Goal: Information Seeking & Learning: Learn about a topic

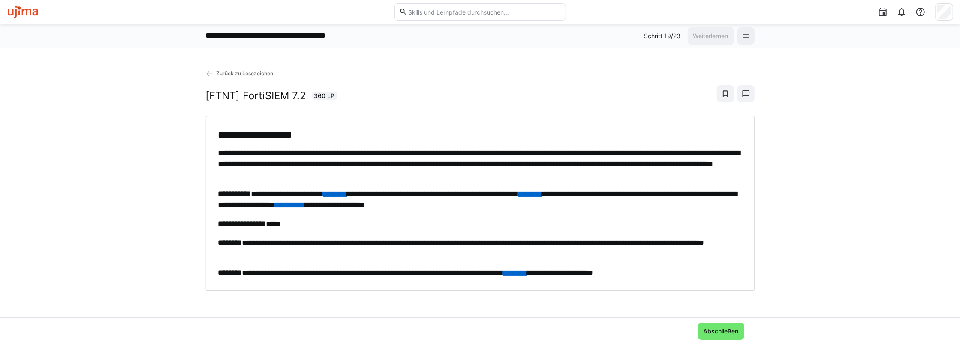
click at [305, 205] on link "**********" at bounding box center [290, 205] width 30 height 8
click at [527, 270] on link "********" at bounding box center [515, 273] width 24 height 8
click at [305, 204] on link "**********" at bounding box center [290, 205] width 30 height 8
click at [724, 333] on span "Abschließen" at bounding box center [721, 331] width 38 height 9
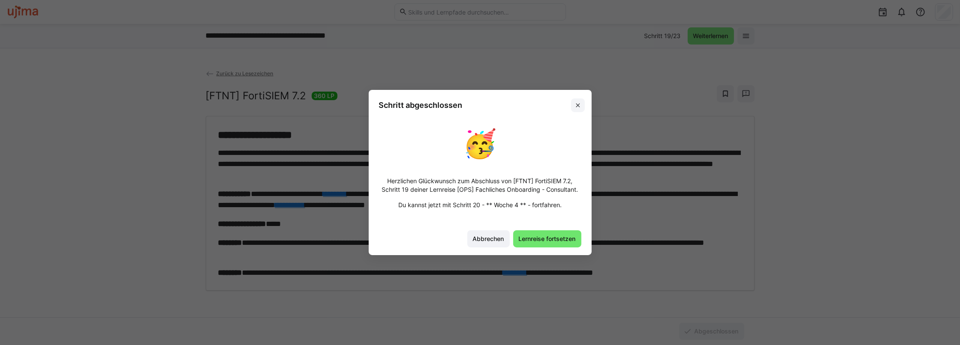
click at [577, 105] on eds-icon at bounding box center [577, 105] width 7 height 7
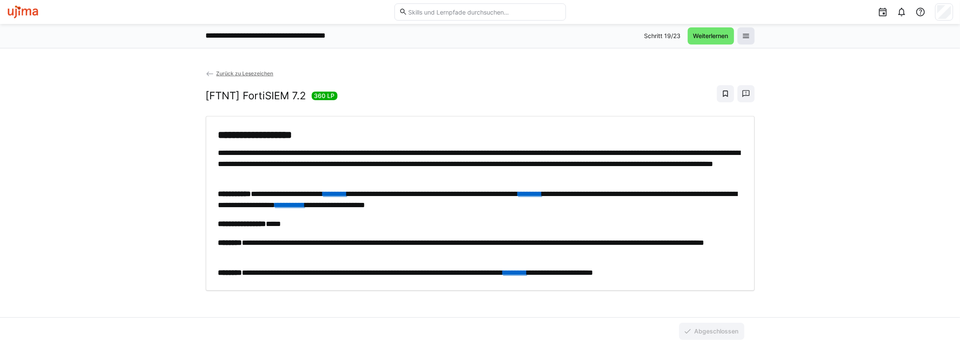
click at [742, 33] on eds-icon at bounding box center [746, 36] width 9 height 9
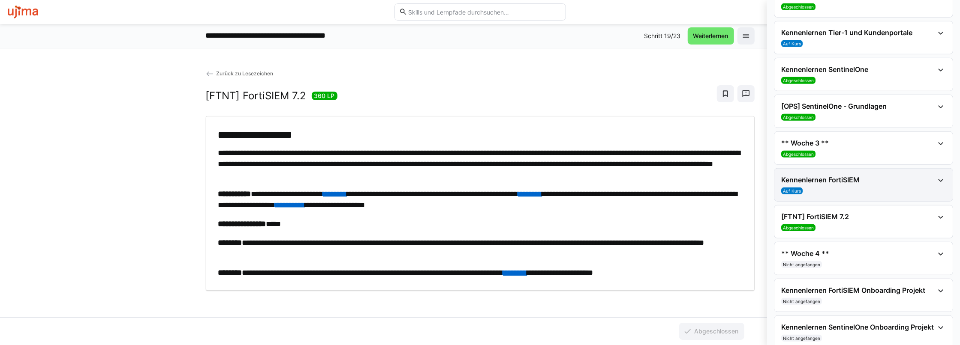
scroll to position [598, 0]
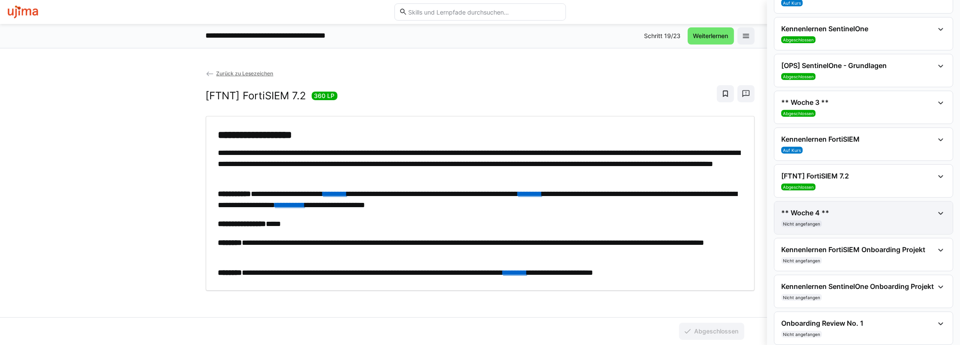
click at [820, 209] on h4 "** Woche 4 **" at bounding box center [857, 213] width 153 height 9
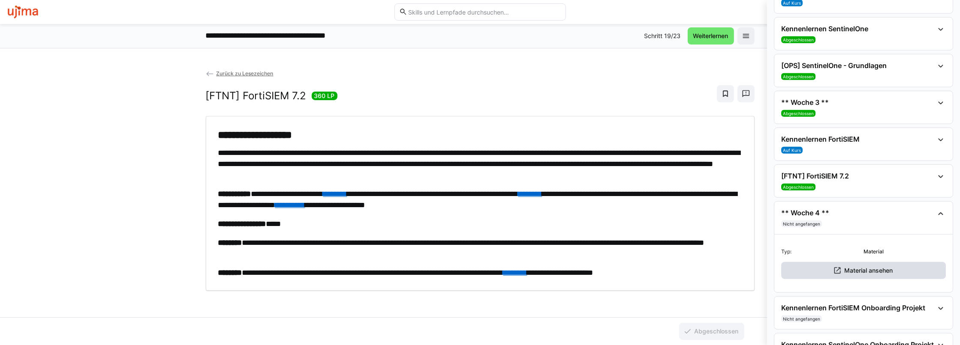
click at [852, 267] on span "Material ansehen" at bounding box center [868, 271] width 51 height 9
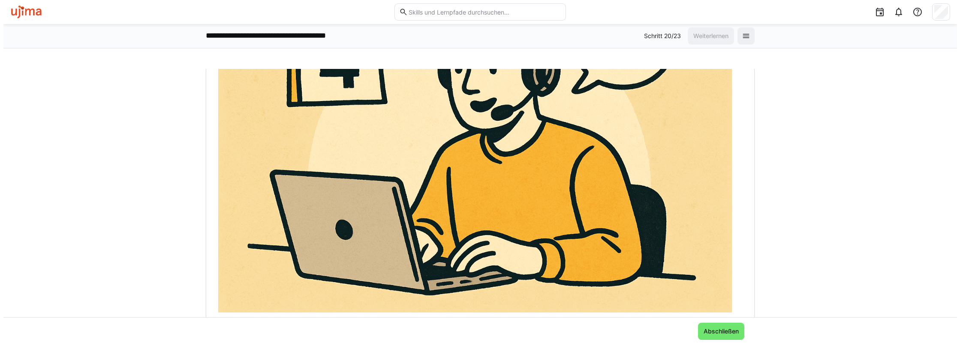
scroll to position [238, 0]
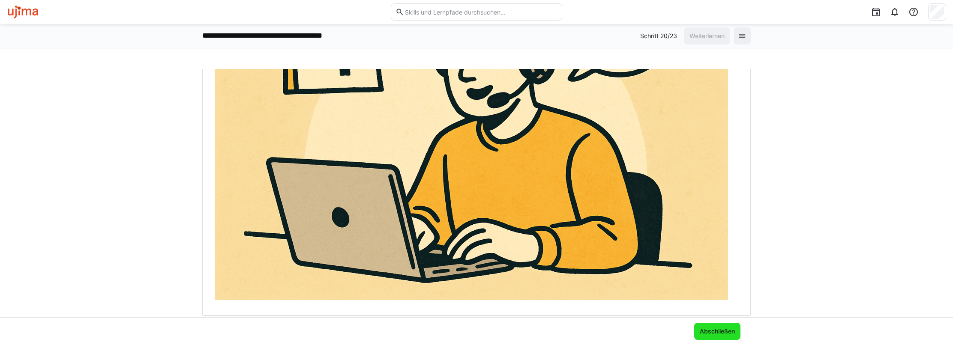
click at [719, 329] on span "Abschließen" at bounding box center [718, 331] width 38 height 9
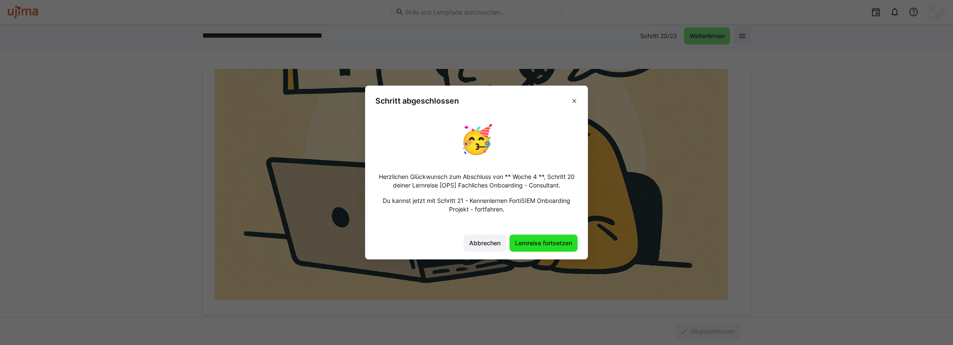
click at [550, 238] on span "Lernreise fortsetzen" at bounding box center [544, 243] width 68 height 17
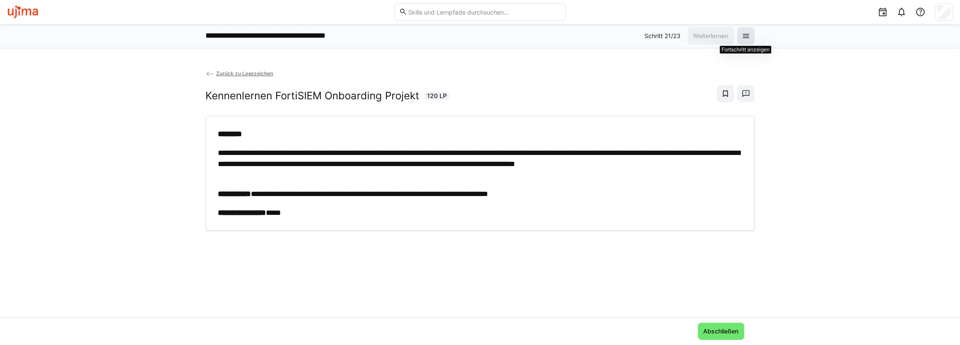
click at [746, 34] on eds-icon at bounding box center [746, 36] width 9 height 9
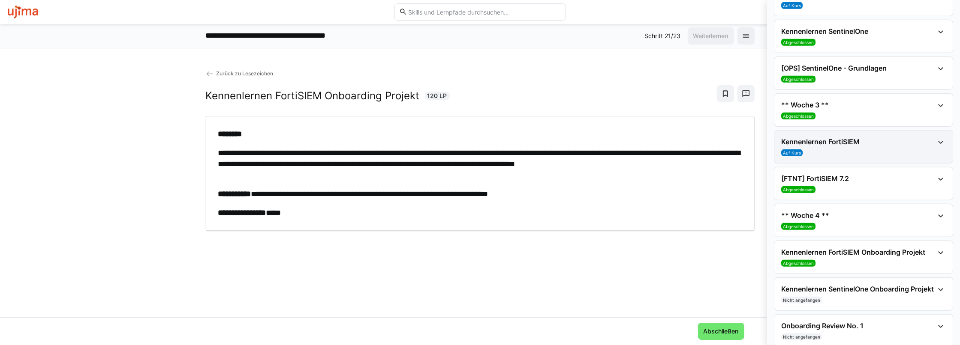
scroll to position [598, 0]
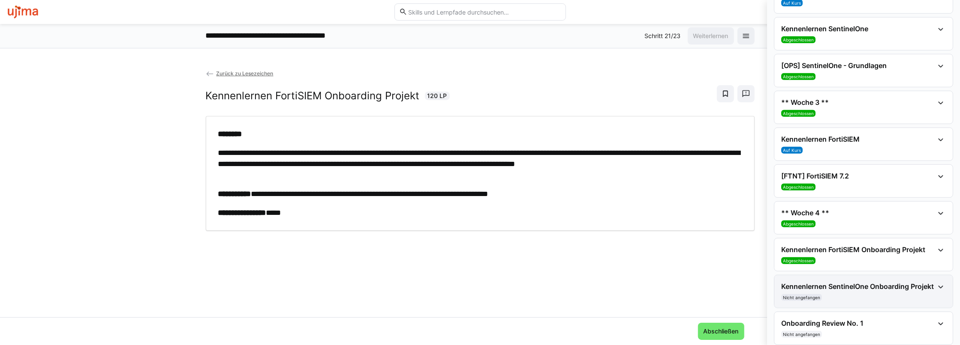
click at [875, 282] on h4 "Kennenlernen SentinelOne Onboarding Projekt" at bounding box center [857, 286] width 153 height 9
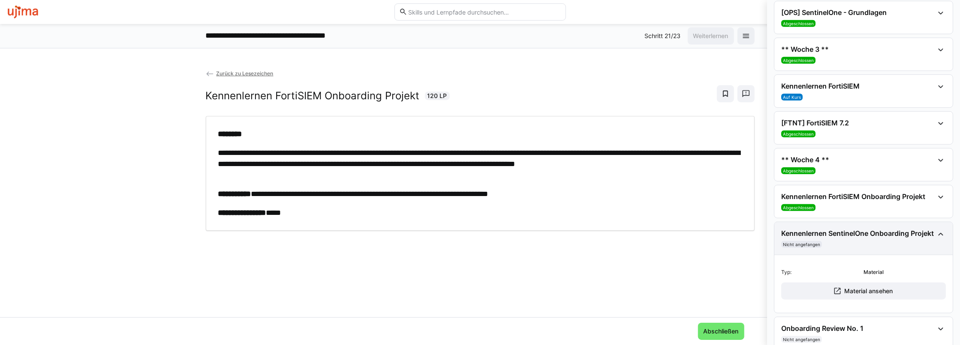
scroll to position [656, 0]
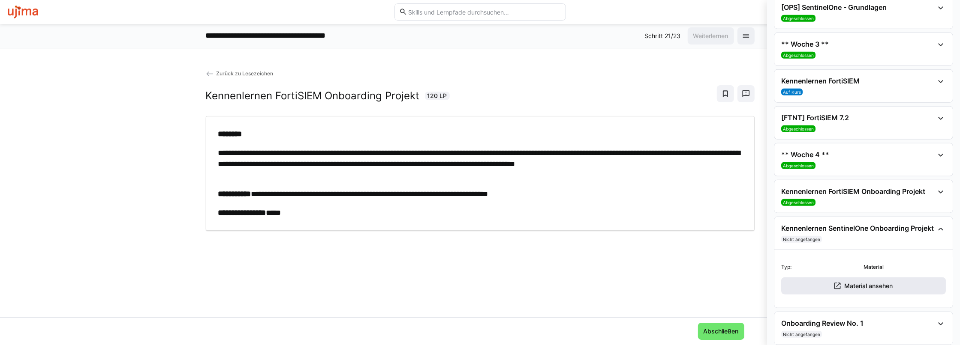
click at [847, 282] on span "Material ansehen" at bounding box center [868, 286] width 51 height 9
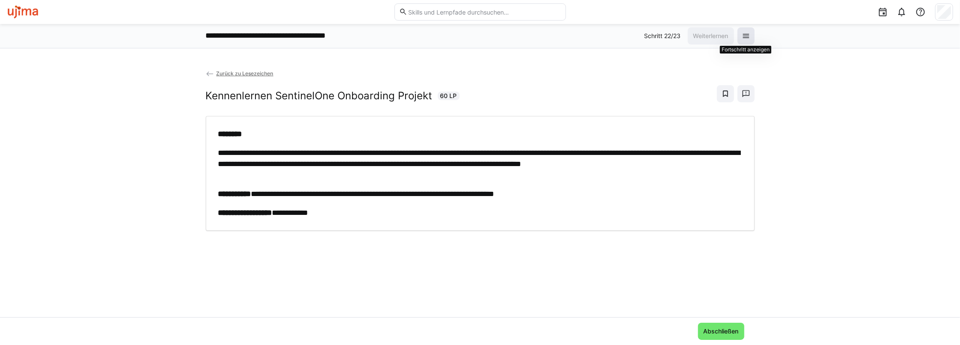
click at [744, 36] on eds-icon at bounding box center [746, 36] width 9 height 9
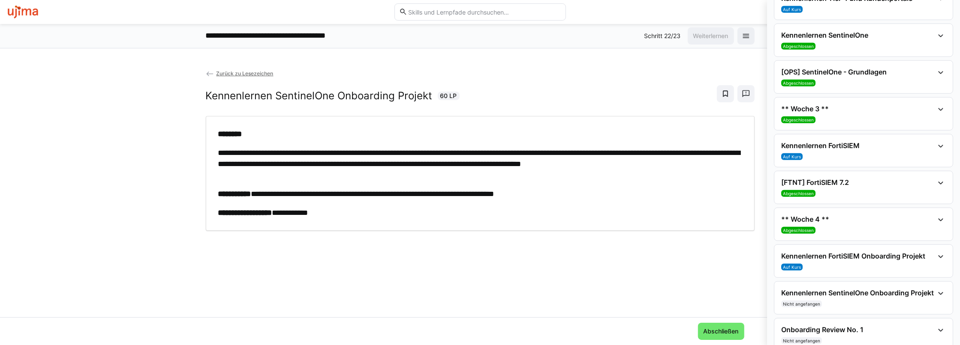
scroll to position [598, 0]
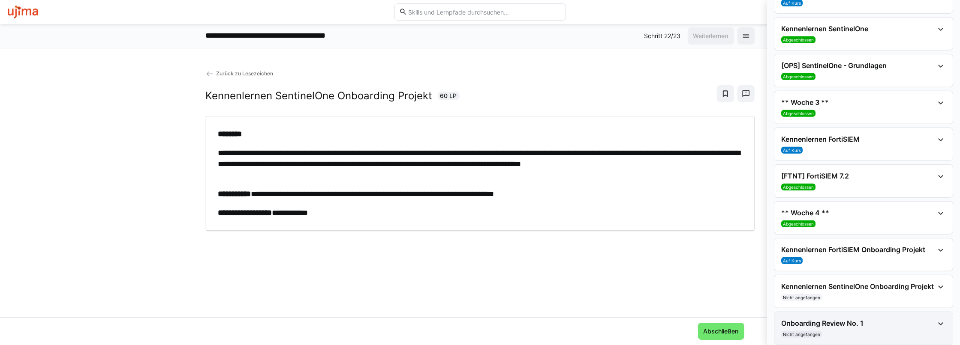
click at [858, 312] on div "Onboarding Review No. 1 Nicht angefangen" at bounding box center [863, 328] width 178 height 33
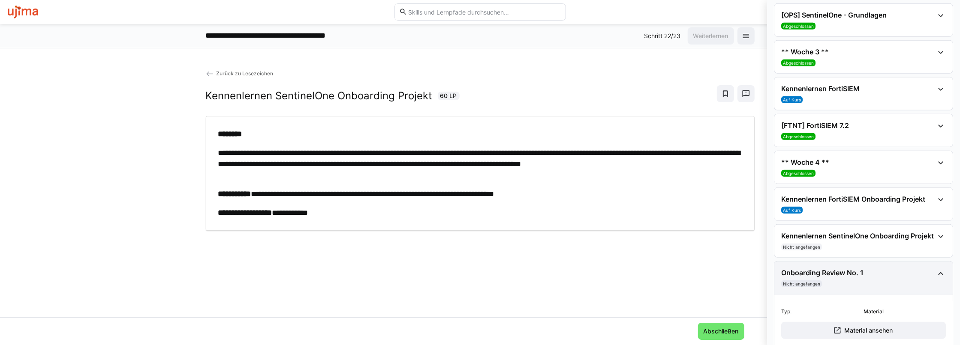
scroll to position [656, 0]
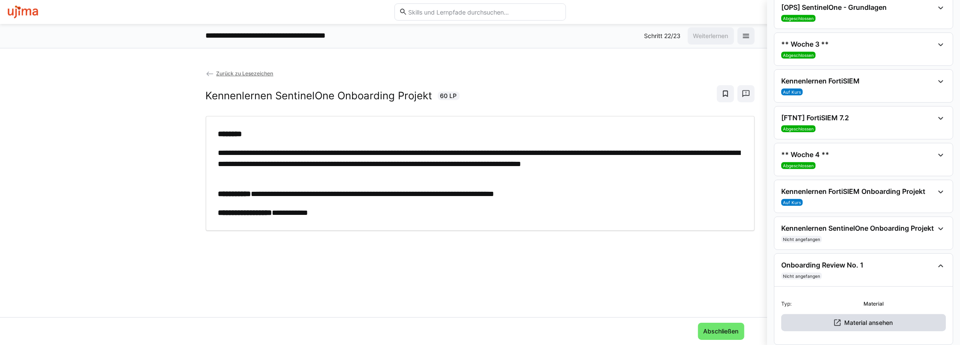
click at [843, 319] on span "Material ansehen" at bounding box center [868, 323] width 51 height 9
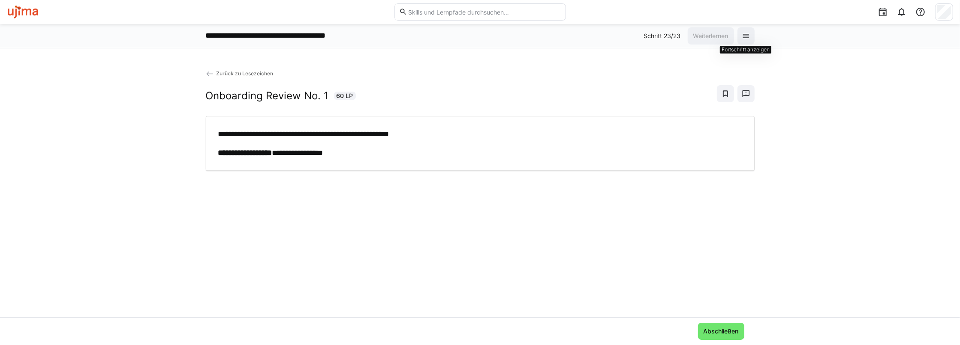
click at [754, 32] on div "**********" at bounding box center [480, 36] width 960 height 24
click at [745, 38] on eds-icon at bounding box center [746, 36] width 9 height 9
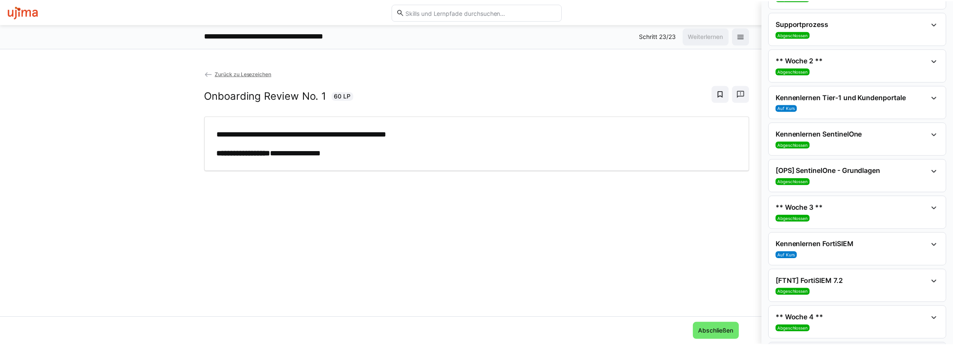
scroll to position [469, 0]
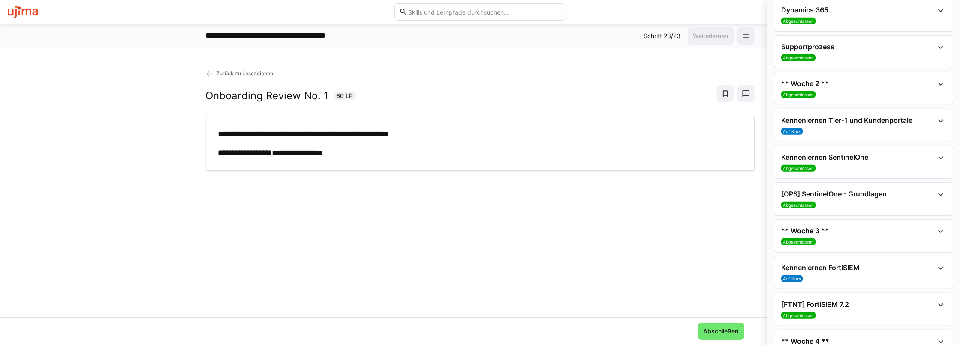
click at [34, 15] on img at bounding box center [23, 12] width 32 height 14
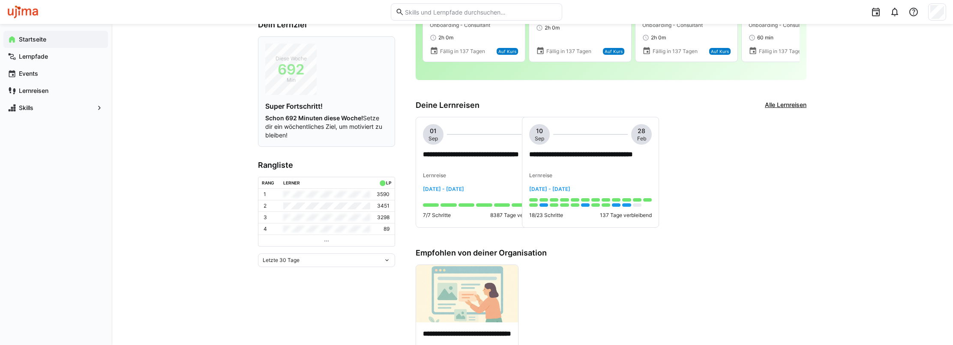
scroll to position [129, 0]
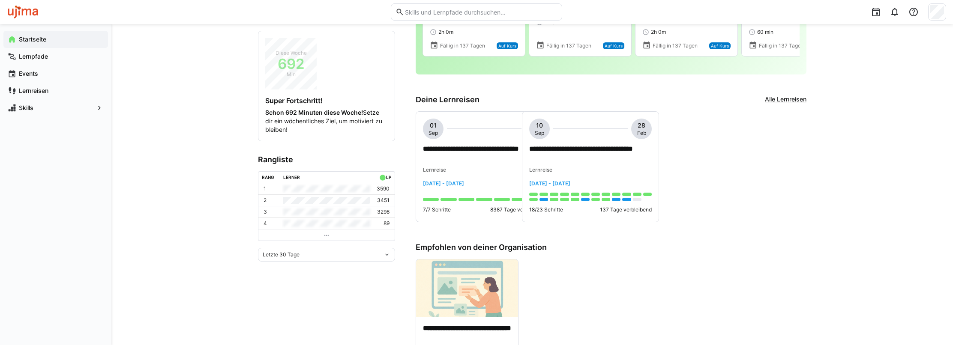
click at [321, 246] on app-leaderboard "Rangliste [PERSON_NAME] LP 1 3590 2 3451 3 3298 4 89 Letzte 30 Tage" at bounding box center [326, 208] width 137 height 107
click at [318, 252] on div "Letzte 30 Tage" at bounding box center [323, 255] width 121 height 6
click at [284, 326] on div "Gesamt" at bounding box center [326, 326] width 127 height 7
click at [305, 253] on div "Gesamt" at bounding box center [323, 255] width 121 height 6
click at [289, 272] on div "Letzte 7 Tage" at bounding box center [326, 271] width 127 height 7
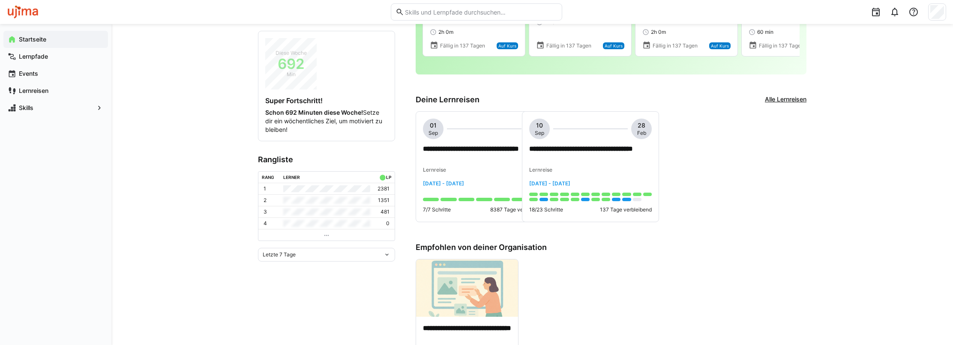
click at [293, 250] on div "Letzte 7 Tage" at bounding box center [326, 255] width 137 height 14
click at [288, 283] on div "Letzte 30 Tage" at bounding box center [326, 285] width 127 height 7
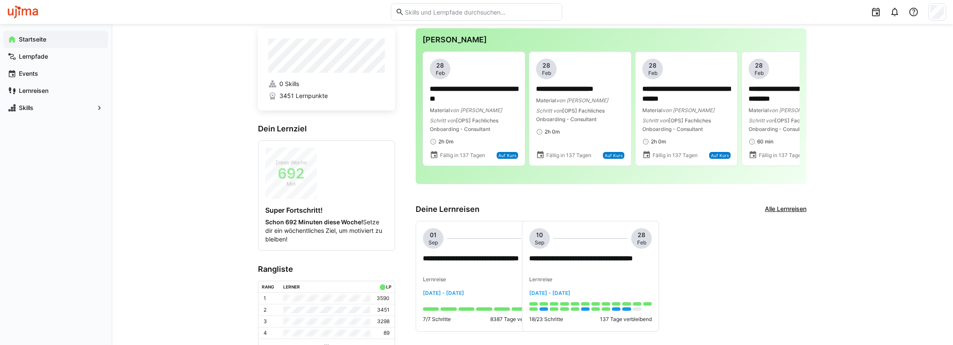
scroll to position [0, 0]
